Goal: Information Seeking & Learning: Find contact information

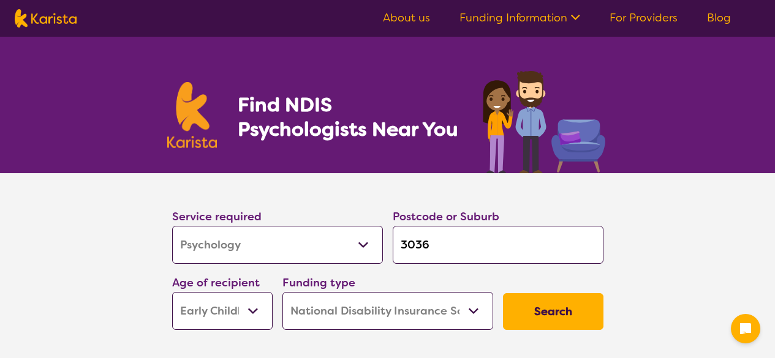
select select "Psychology"
select select "EC"
select select "NDIS"
select select "Psychology"
select select "EC"
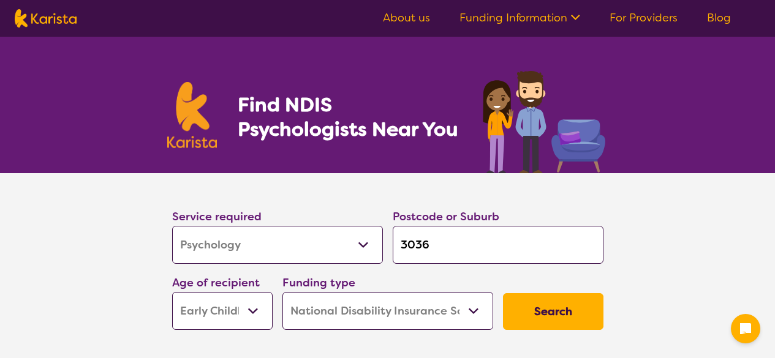
select select "NDIS"
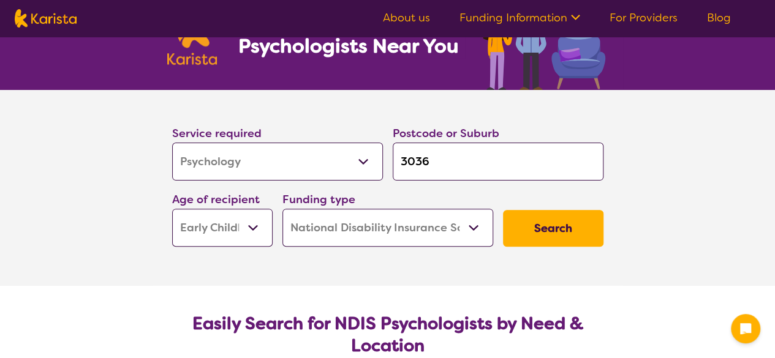
scroll to position [83, 0]
click at [449, 165] on input "3036" at bounding box center [498, 162] width 211 height 38
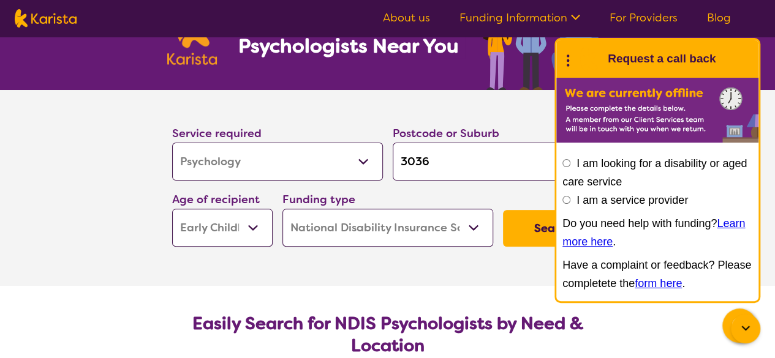
click at [364, 272] on section "Service required Allied Health Assistant Assessment ([MEDICAL_DATA] or [MEDICAL…" at bounding box center [388, 188] width 490 height 196
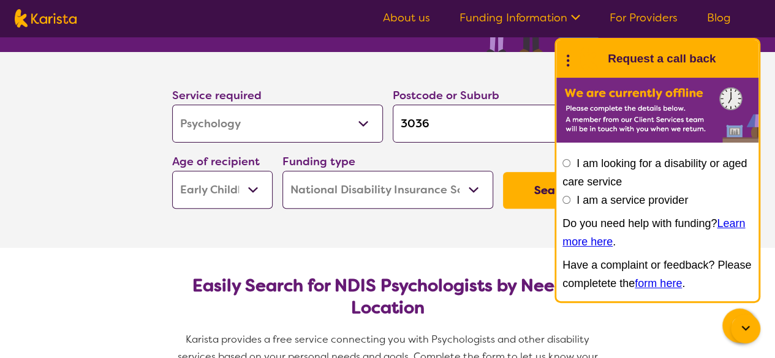
scroll to position [118, 0]
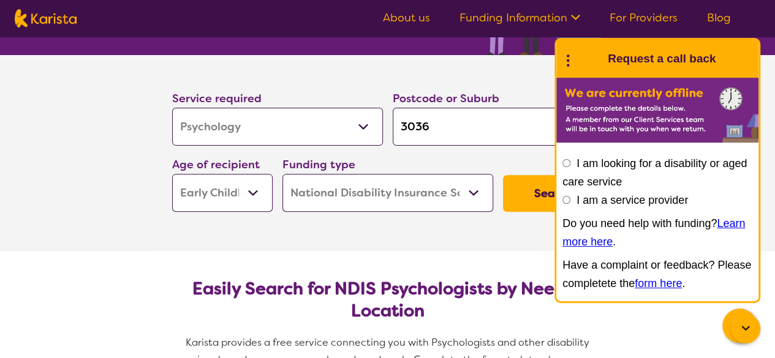
click at [470, 123] on input "3036" at bounding box center [498, 127] width 211 height 38
type input "303"
type input "30"
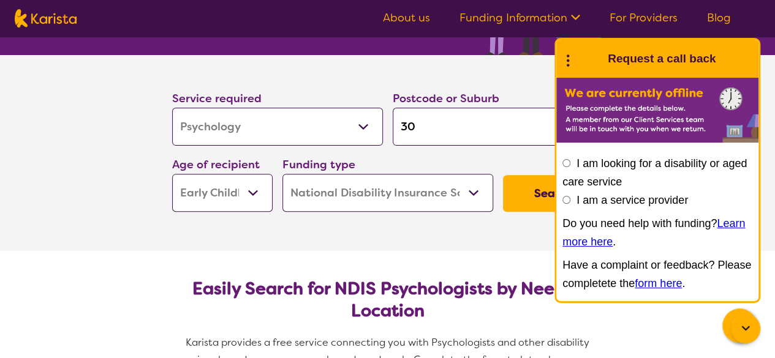
type input "302"
type input "3023"
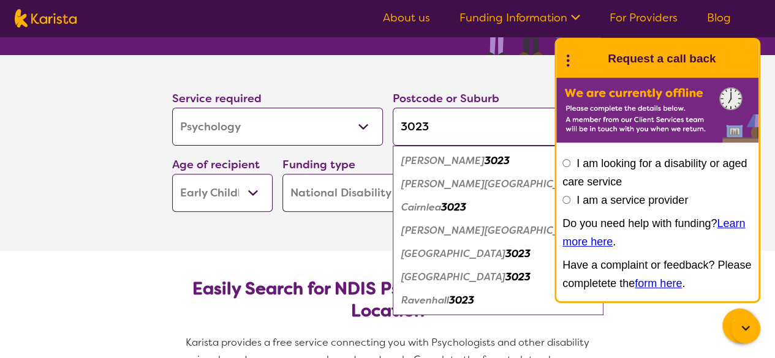
type input "302"
type input "3024"
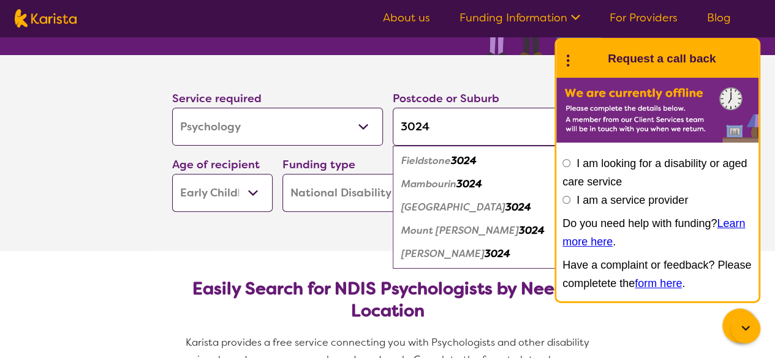
type input "3024"
click at [441, 252] on em "[PERSON_NAME]" at bounding box center [442, 253] width 83 height 13
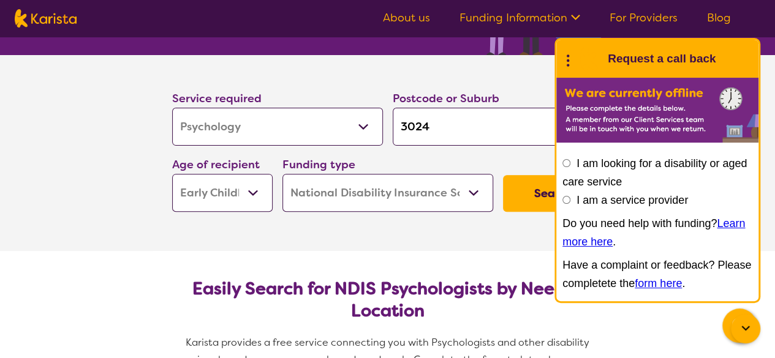
click at [529, 200] on button "Search" at bounding box center [553, 193] width 100 height 37
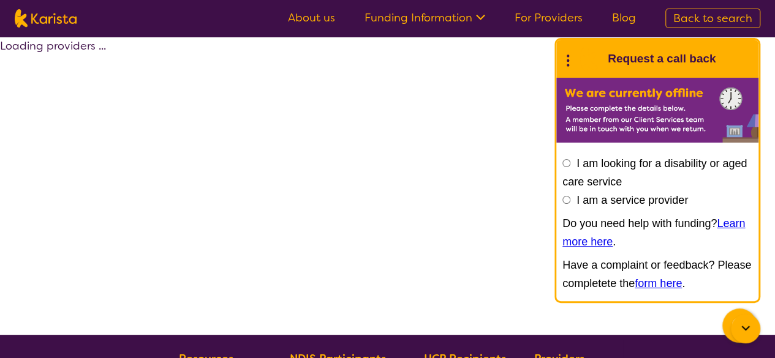
select select "by_score"
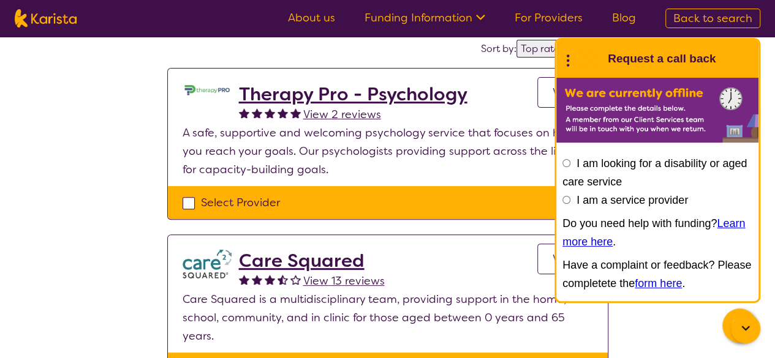
scroll to position [104, 0]
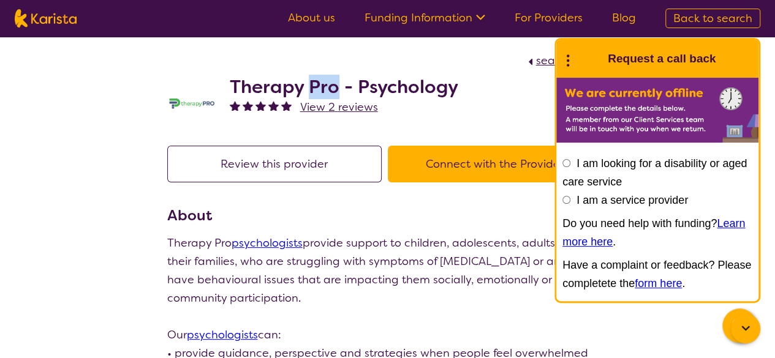
click at [326, 85] on h2 "Therapy Pro - Psychology" at bounding box center [344, 87] width 228 height 22
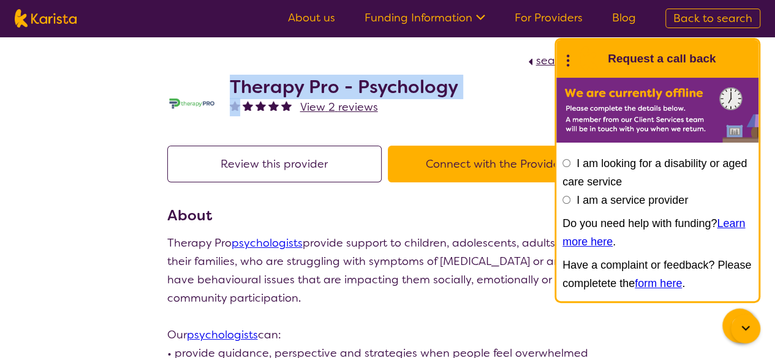
click at [326, 85] on h2 "Therapy Pro - Psychology" at bounding box center [344, 87] width 228 height 22
